Goal: Information Seeking & Learning: Learn about a topic

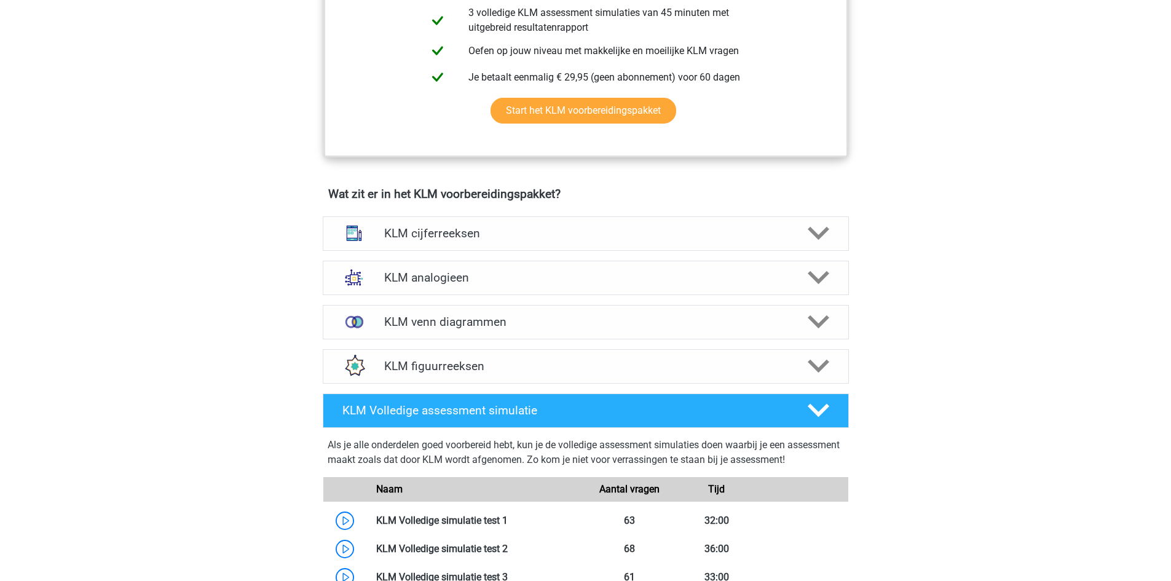
scroll to position [738, 0]
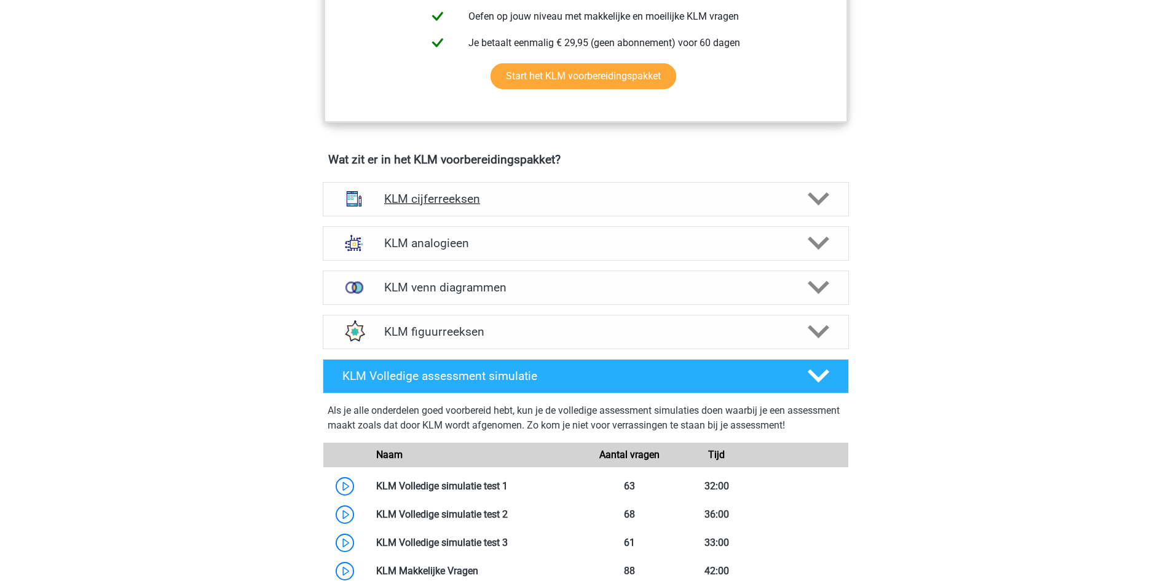
click at [461, 207] on div "KLM cijferreeksen" at bounding box center [586, 199] width 526 height 34
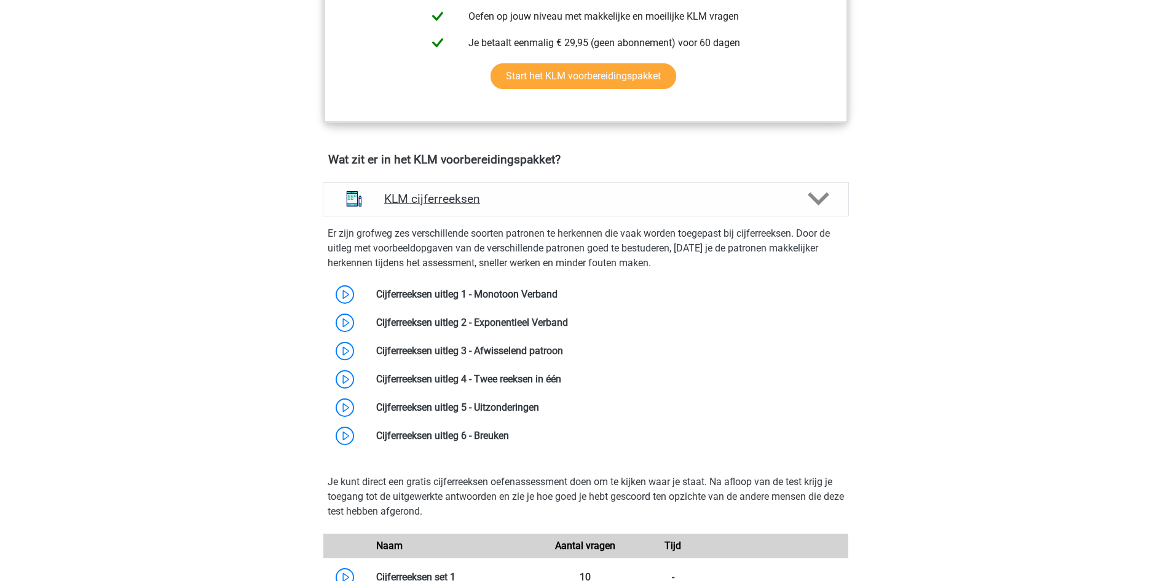
click at [461, 207] on div "KLM cijferreeksen" at bounding box center [586, 199] width 526 height 34
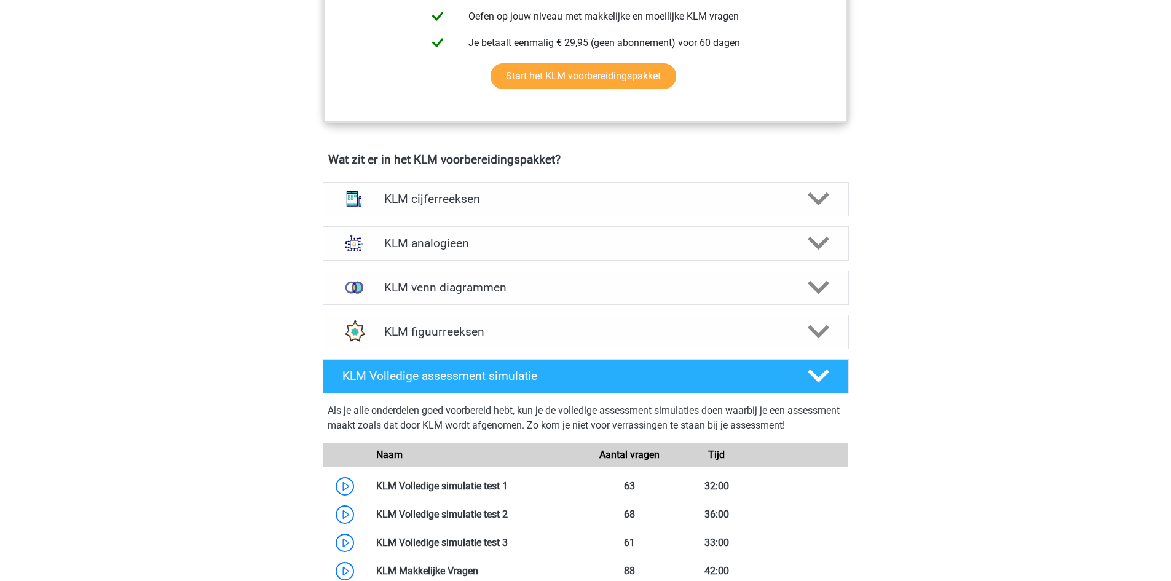
click at [433, 240] on h4 "KLM analogieen" at bounding box center [585, 243] width 403 height 14
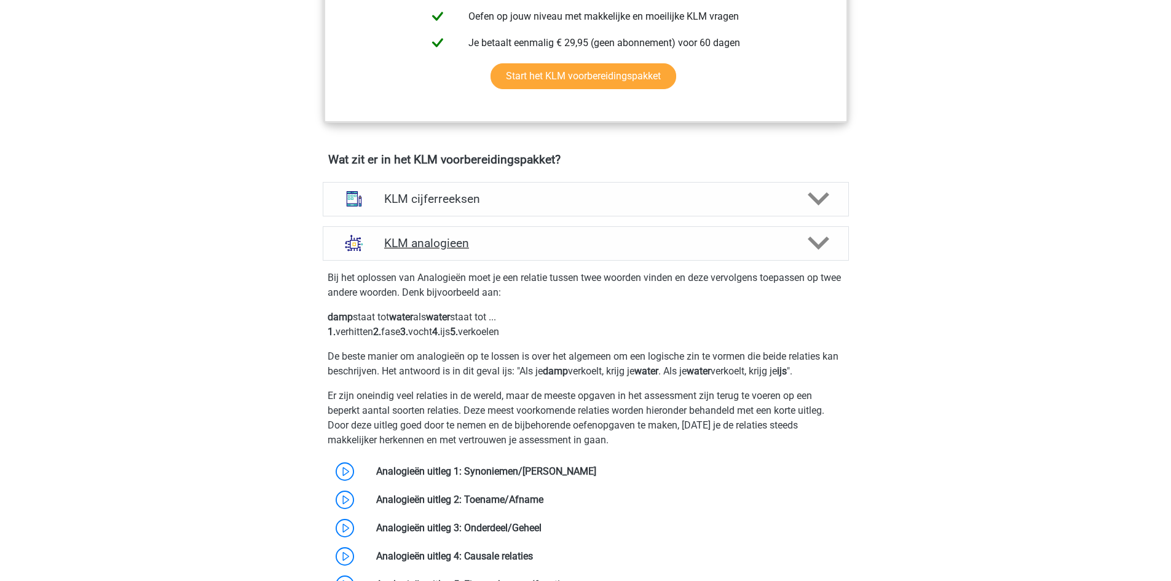
click at [433, 240] on h4 "KLM analogieen" at bounding box center [585, 243] width 403 height 14
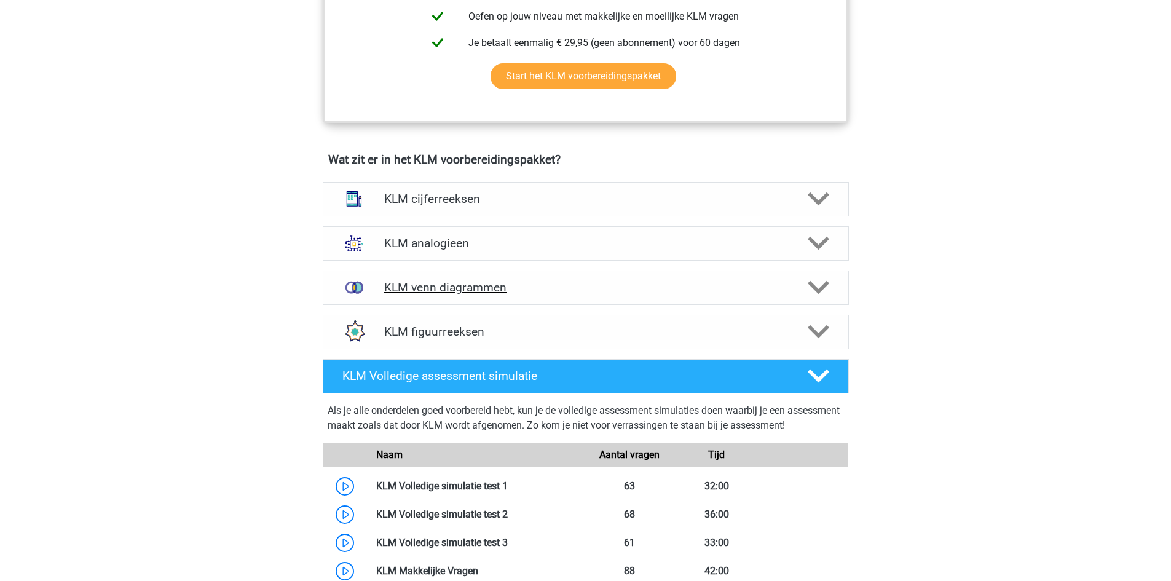
click at [443, 286] on h4 "KLM venn diagrammen" at bounding box center [585, 287] width 403 height 14
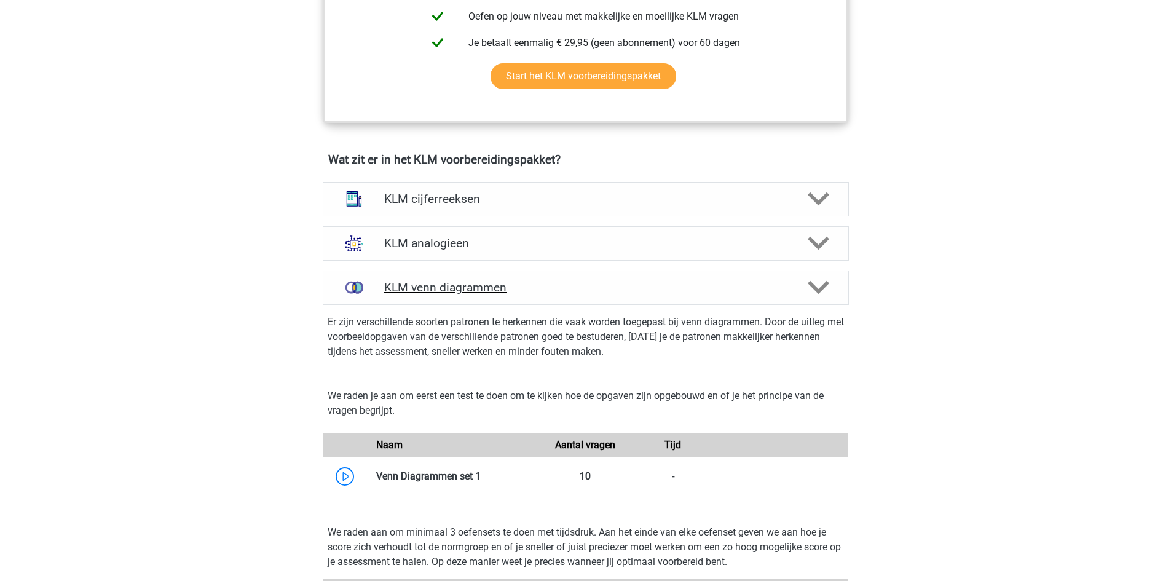
click at [443, 286] on h4 "KLM venn diagrammen" at bounding box center [585, 287] width 403 height 14
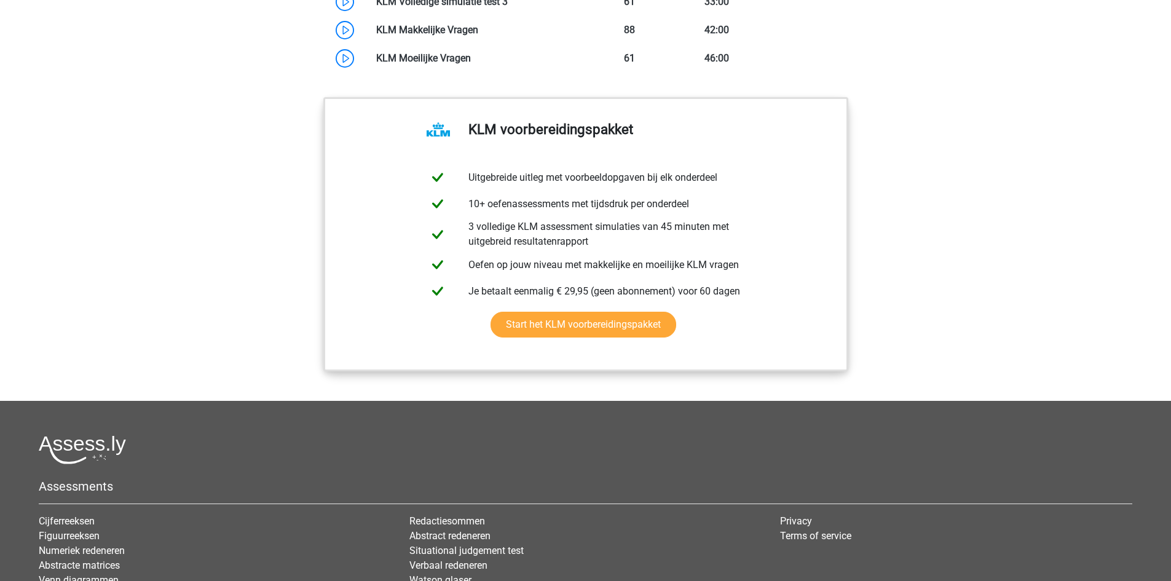
scroll to position [1291, 0]
